Goal: Transaction & Acquisition: Purchase product/service

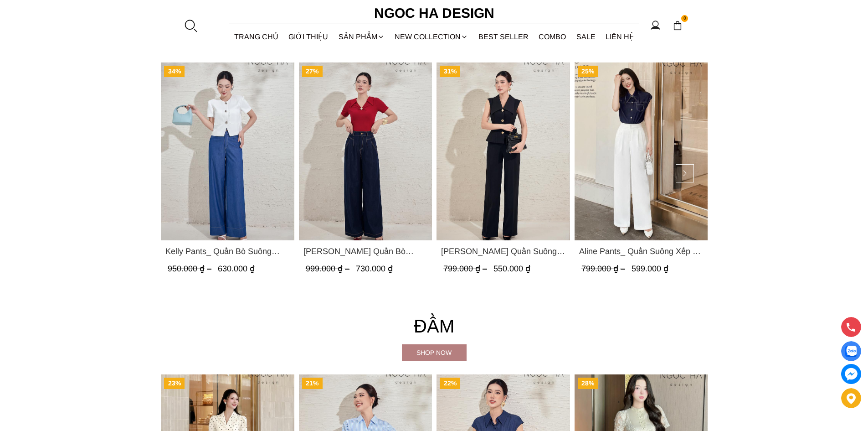
scroll to position [1413, 0]
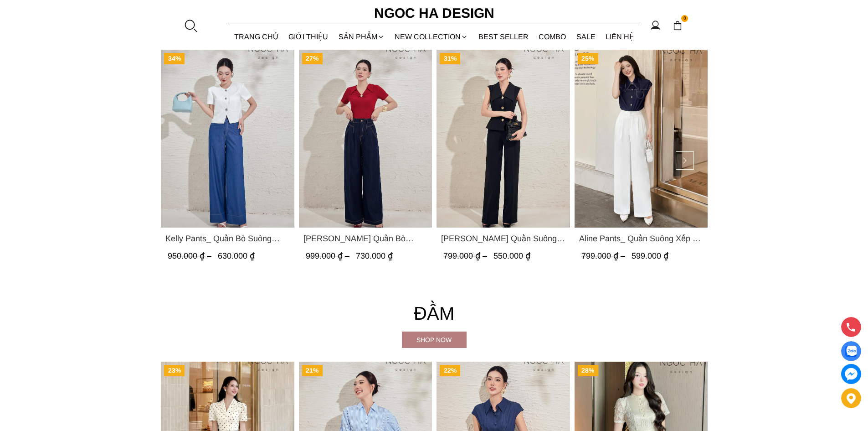
click at [529, 239] on span "Lara Pants_ Quần Suông Trắng Q059" at bounding box center [503, 238] width 124 height 13
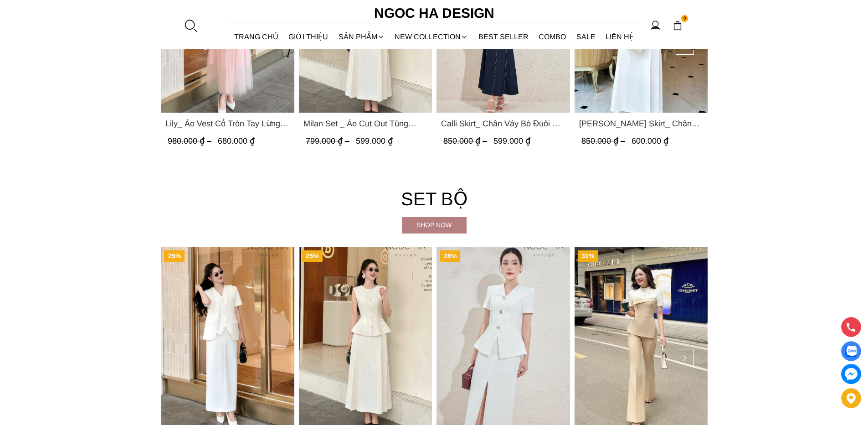
scroll to position [2230, 0]
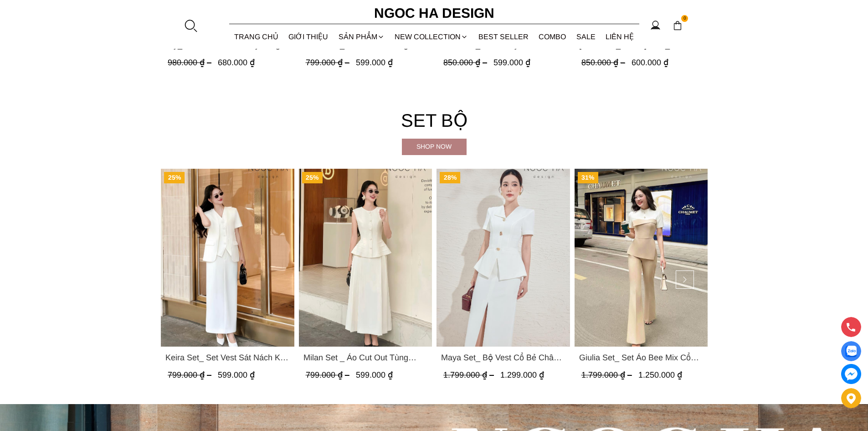
click at [436, 149] on div "Shop now" at bounding box center [434, 146] width 65 height 10
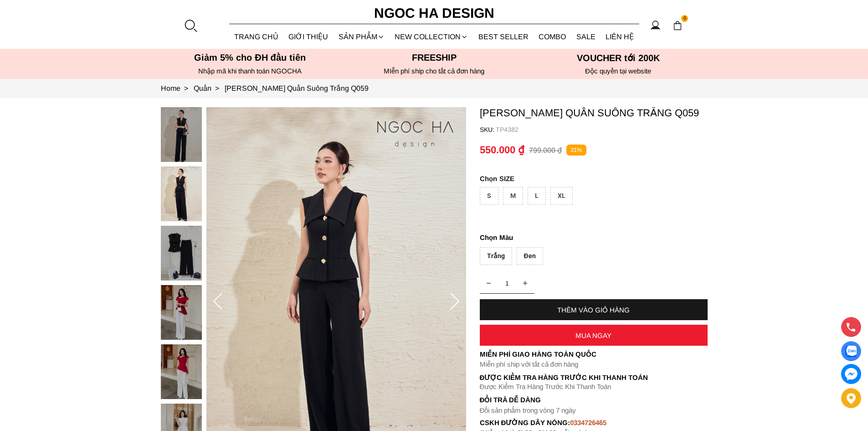
click at [527, 258] on div "Đen" at bounding box center [530, 256] width 26 height 18
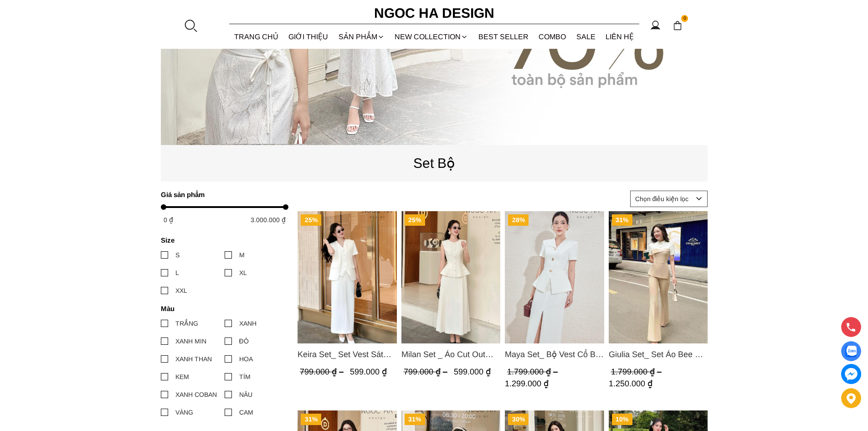
scroll to position [360, 0]
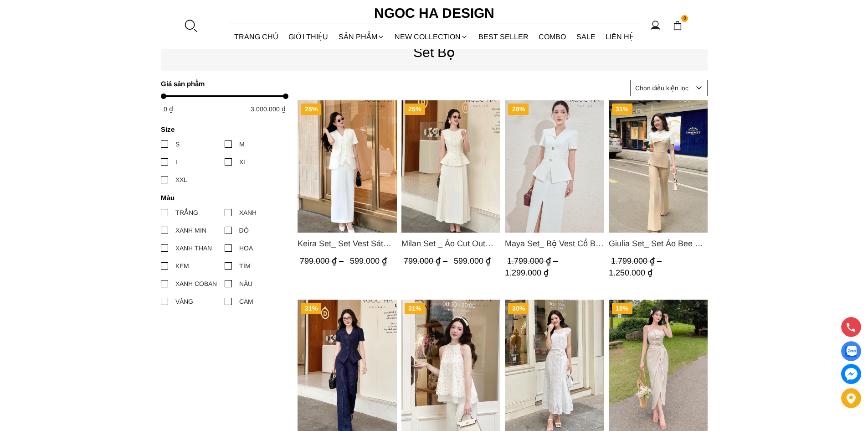
click at [463, 240] on span "Milan Set _ Áo Cut Out Tùng Không Tay Kết Hợp Chân Váy Xếp Ly A1080+CV139" at bounding box center [450, 243] width 99 height 13
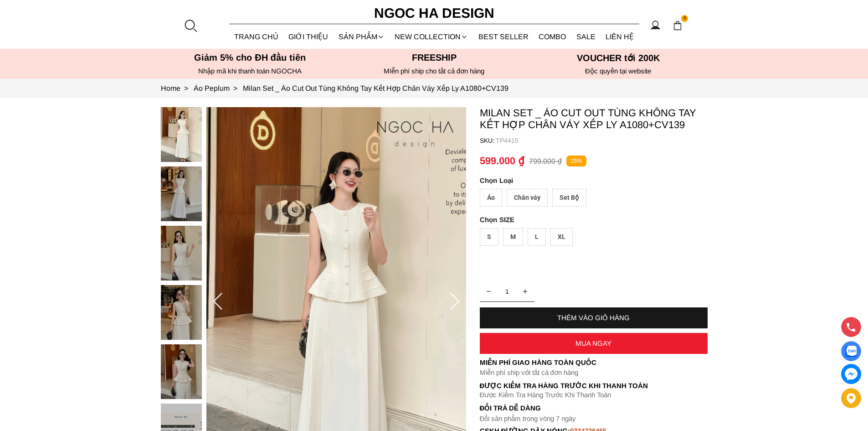
click at [569, 198] on div "Set Bộ" at bounding box center [569, 198] width 34 height 18
click at [573, 196] on div "Set Bộ" at bounding box center [569, 198] width 34 height 18
click at [513, 237] on div "M" at bounding box center [513, 237] width 20 height 18
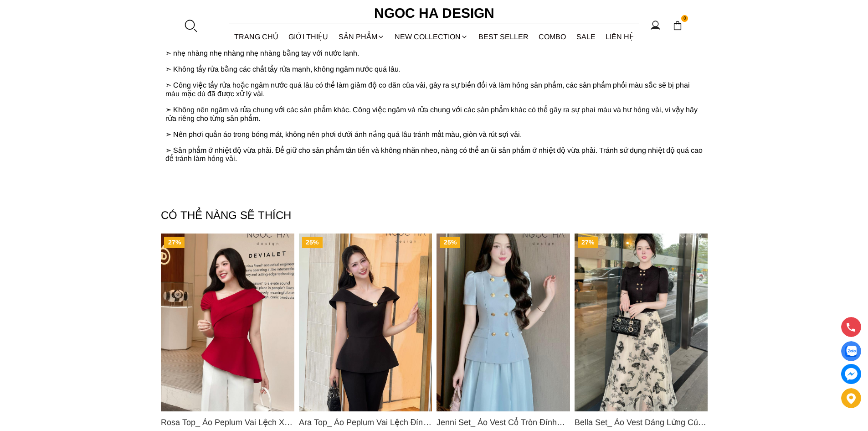
scroll to position [1231, 0]
